Goal: Task Accomplishment & Management: Manage account settings

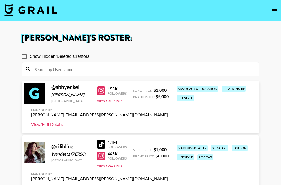
click at [52, 124] on link "View/Edit Details" at bounding box center [99, 124] width 137 height 5
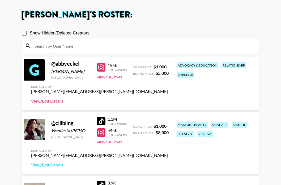
scroll to position [29, 0]
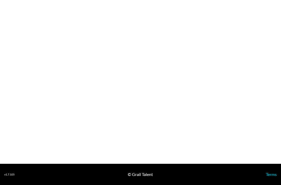
select select "USD"
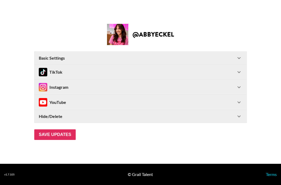
click at [120, 73] on div "TikTok" at bounding box center [137, 72] width 197 height 8
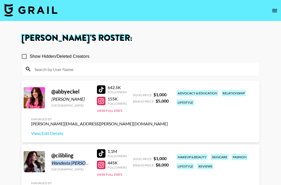
drag, startPoint x: 53, startPoint y: 164, endPoint x: 79, endPoint y: 166, distance: 26.4
click at [79, 166] on div "@ cilibling Wandesta Cecilia Fee Malaysia" at bounding box center [70, 161] width 39 height 19
click at [76, 163] on div "Wandesta [PERSON_NAME]" at bounding box center [70, 163] width 39 height 5
click at [26, 55] on input "Show Hidden/Deleted Creators" at bounding box center [24, 56] width 11 height 11
click at [24, 58] on input "Show Hidden/Deleted Creators" at bounding box center [24, 56] width 11 height 11
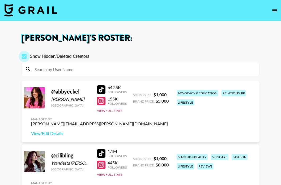
checkbox input "false"
